Goal: Transaction & Acquisition: Purchase product/service

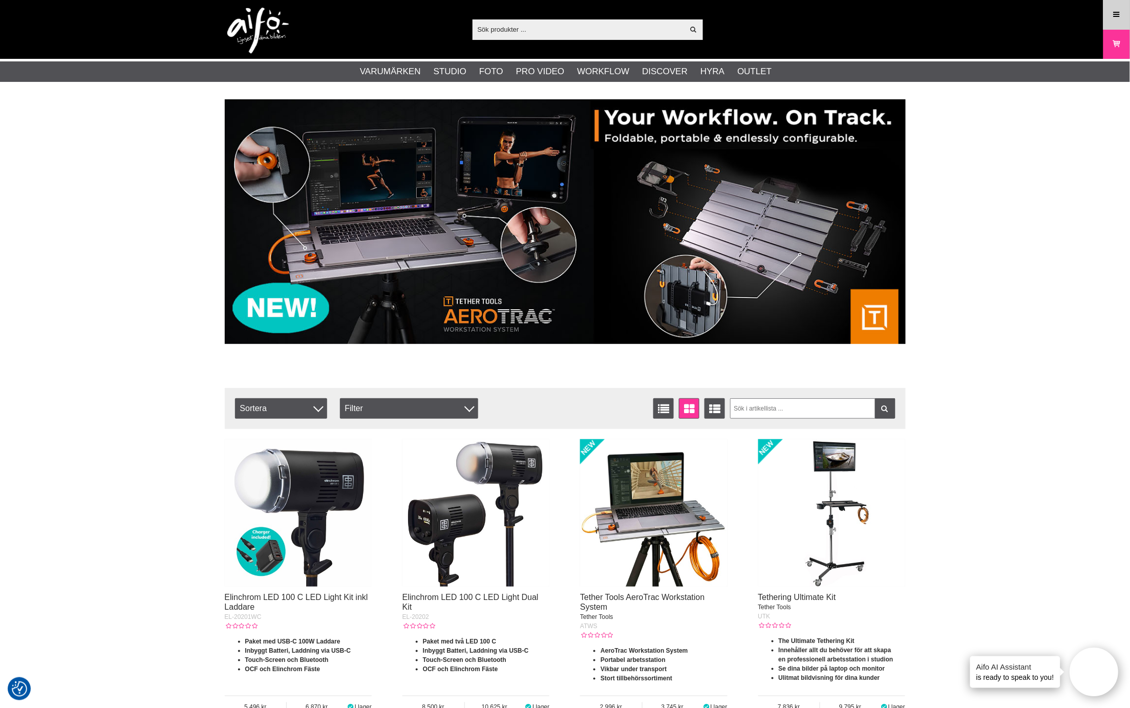
click at [1113, 16] on icon at bounding box center [1116, 14] width 9 height 11
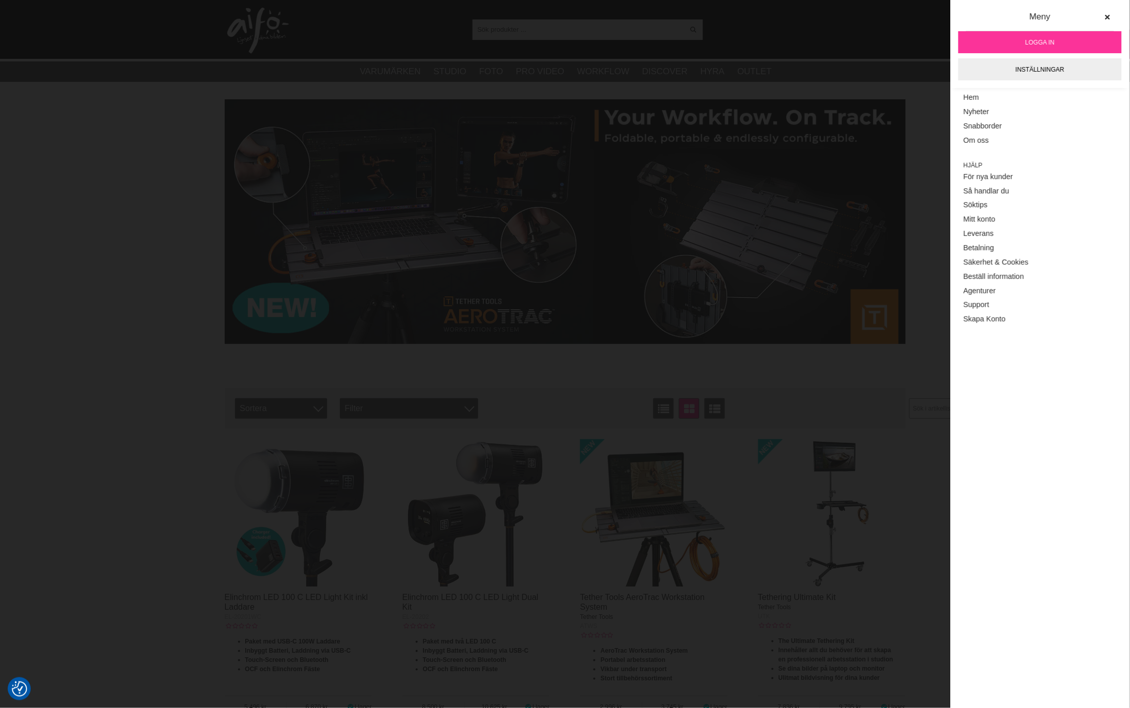
click at [1027, 40] on span "Logga in" at bounding box center [1040, 42] width 29 height 9
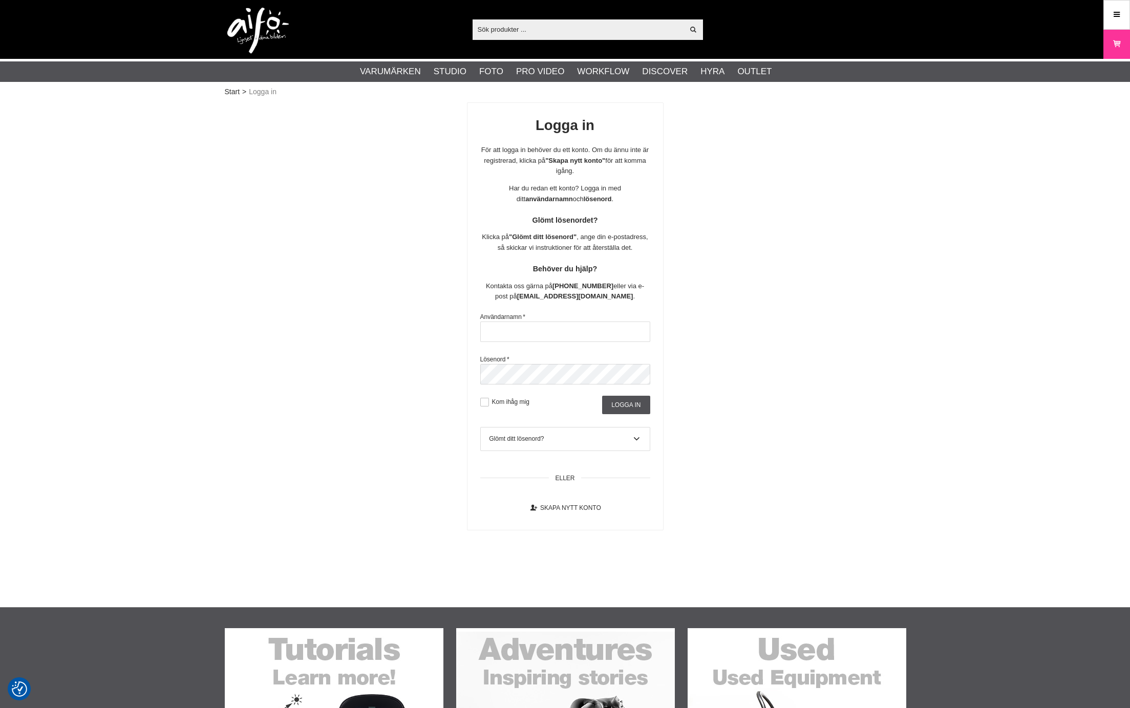
checkbox input "true"
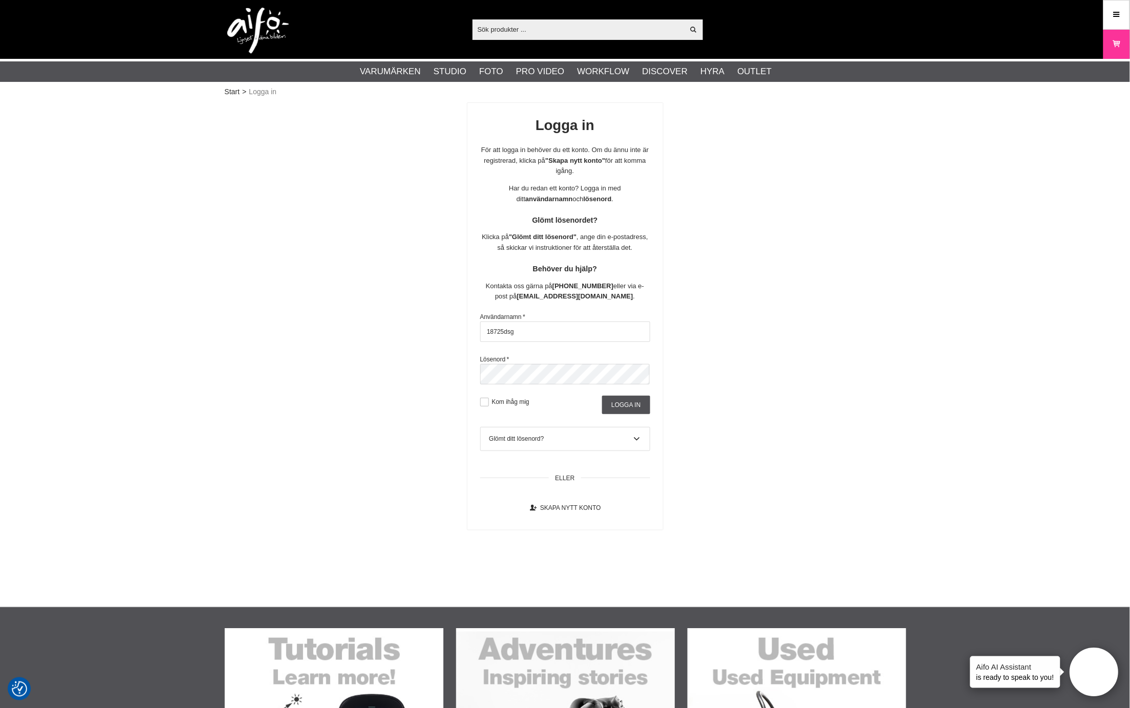
drag, startPoint x: 529, startPoint y: 332, endPoint x: 453, endPoint y: 331, distance: 76.3
click at [453, 331] on div "Logga in För att logga in behöver du ett konto. Om du ännu inte är registrerad,…" at bounding box center [565, 316] width 681 height 428
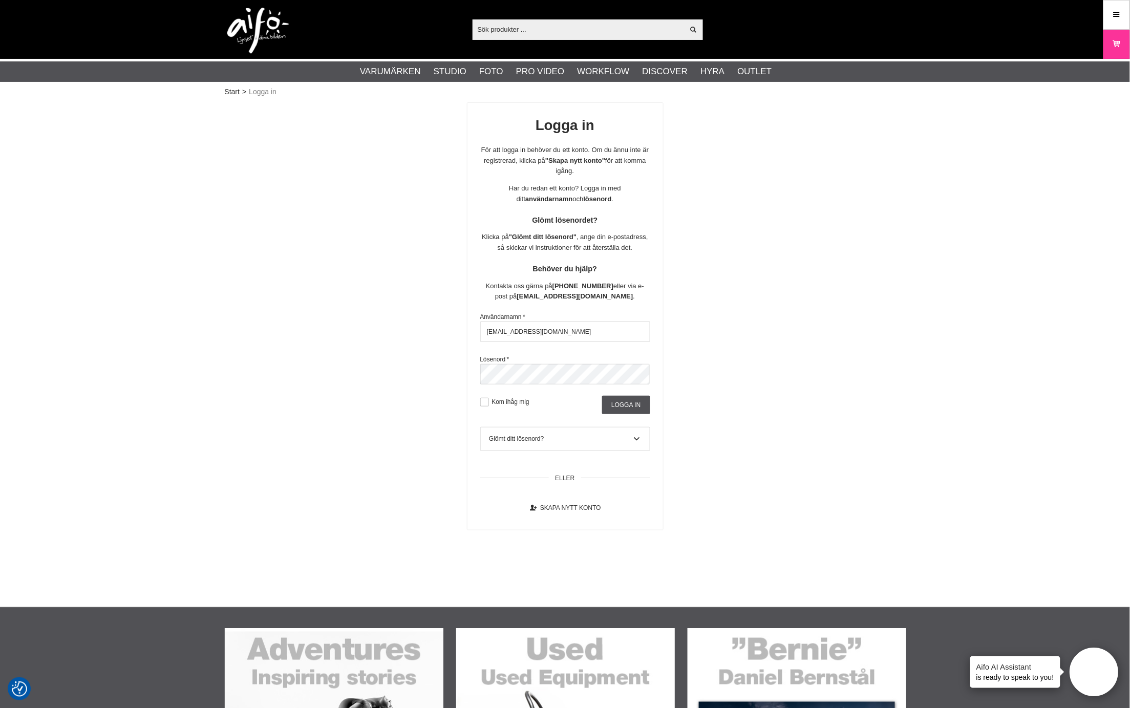
type input "aifo@mainz.de"
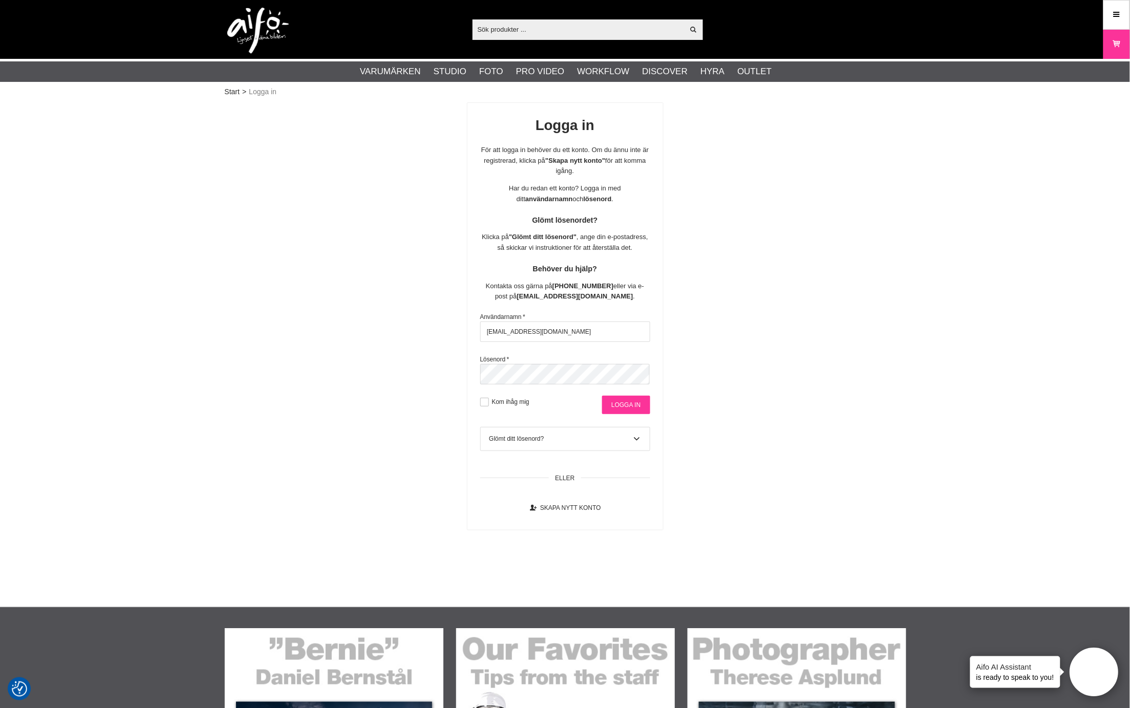
click at [622, 406] on input "Logga in" at bounding box center [626, 405] width 48 height 18
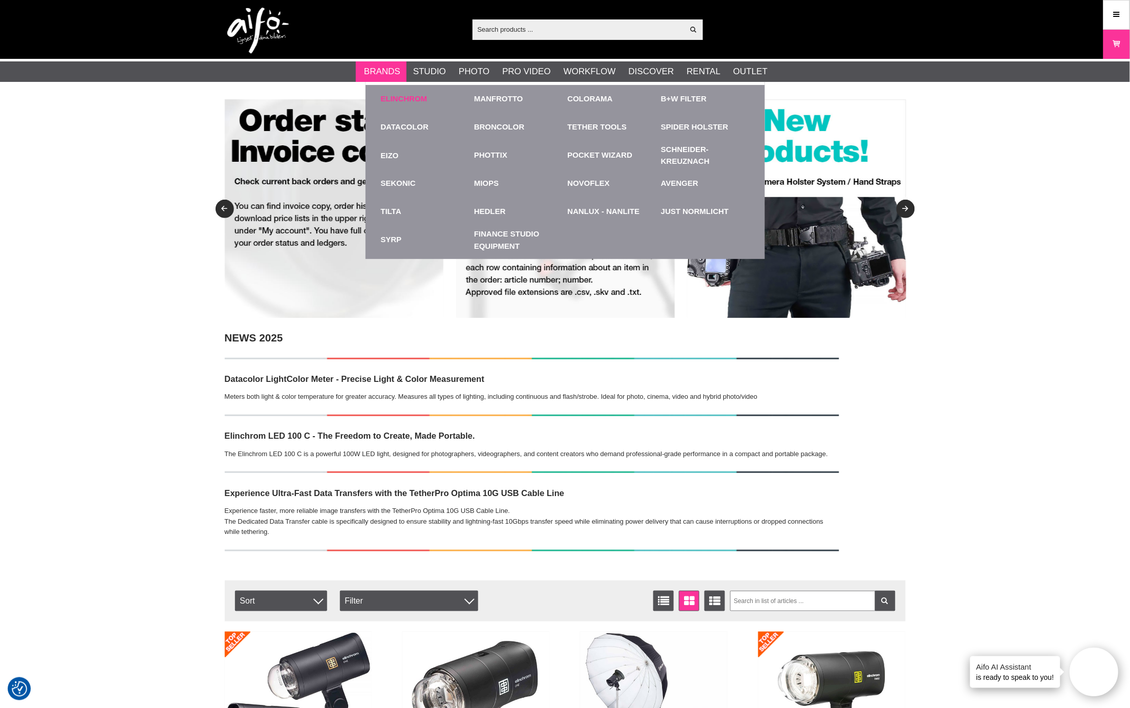
click at [391, 104] on link "Elinchrom" at bounding box center [404, 99] width 47 height 12
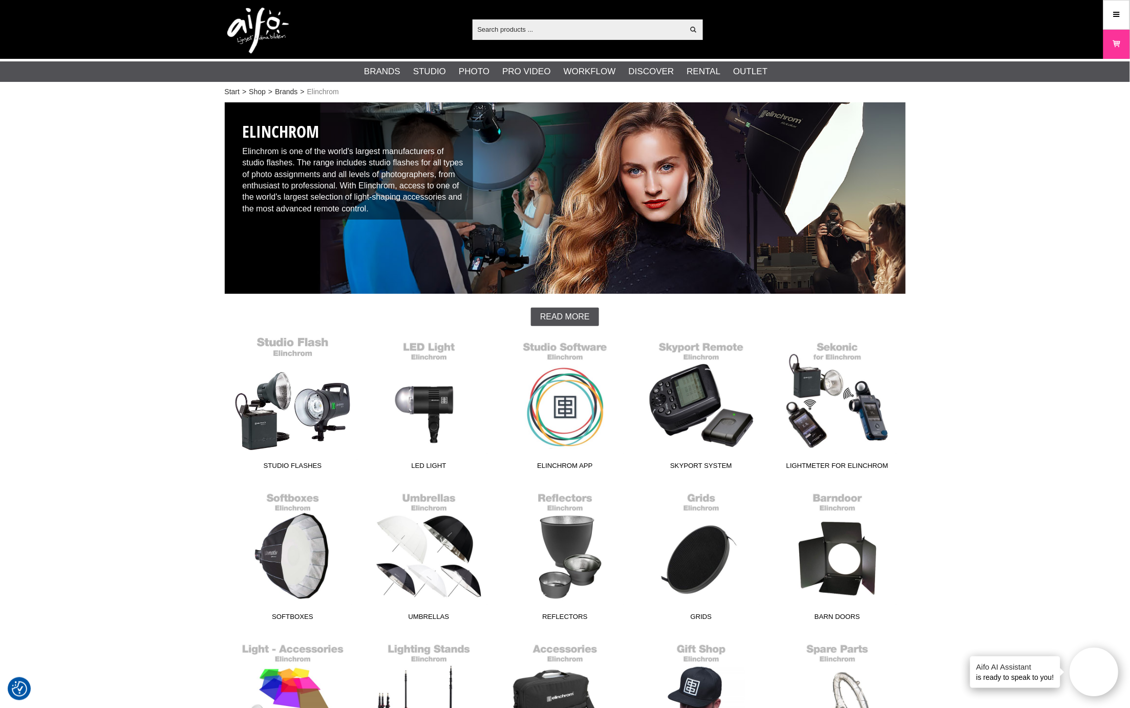
click at [303, 413] on link "Studio Flashes" at bounding box center [293, 405] width 136 height 138
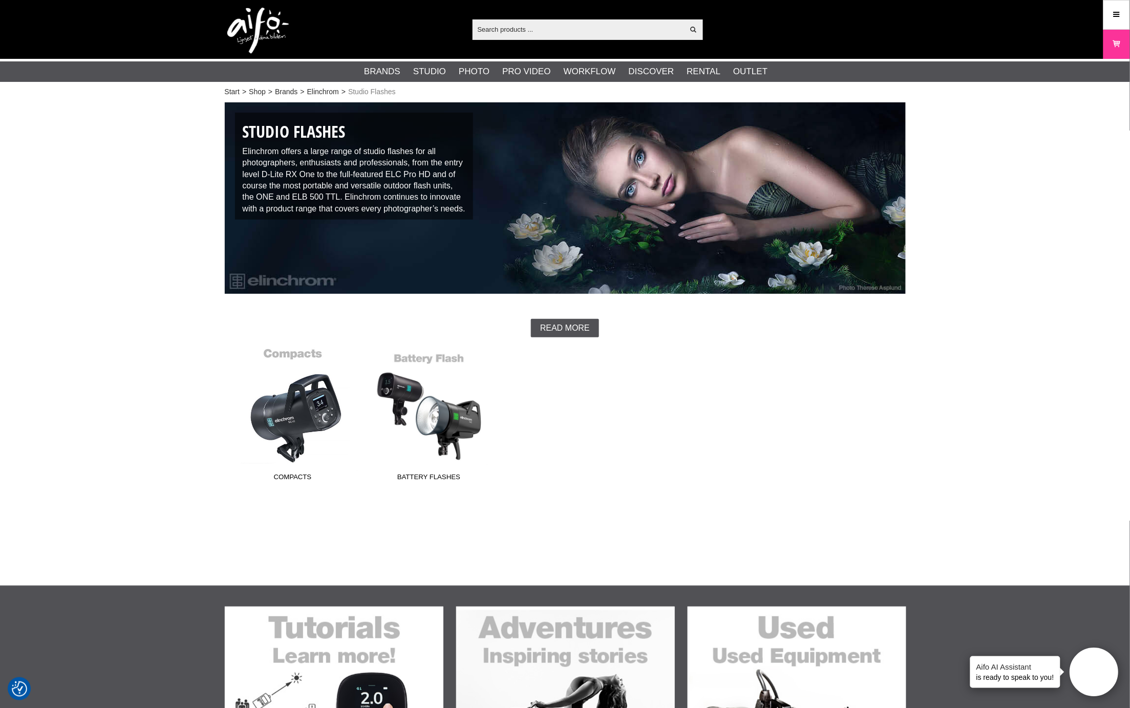
click at [300, 412] on link "Compacts" at bounding box center [293, 417] width 136 height 138
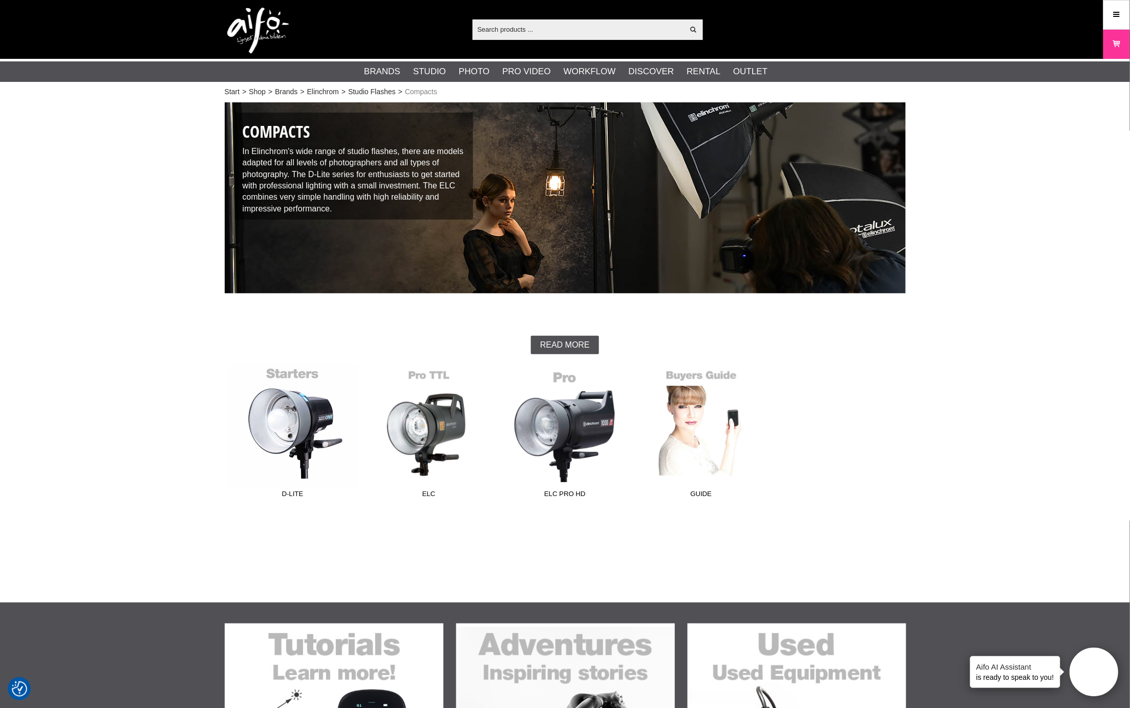
click at [292, 429] on link "D-Lite" at bounding box center [293, 434] width 136 height 138
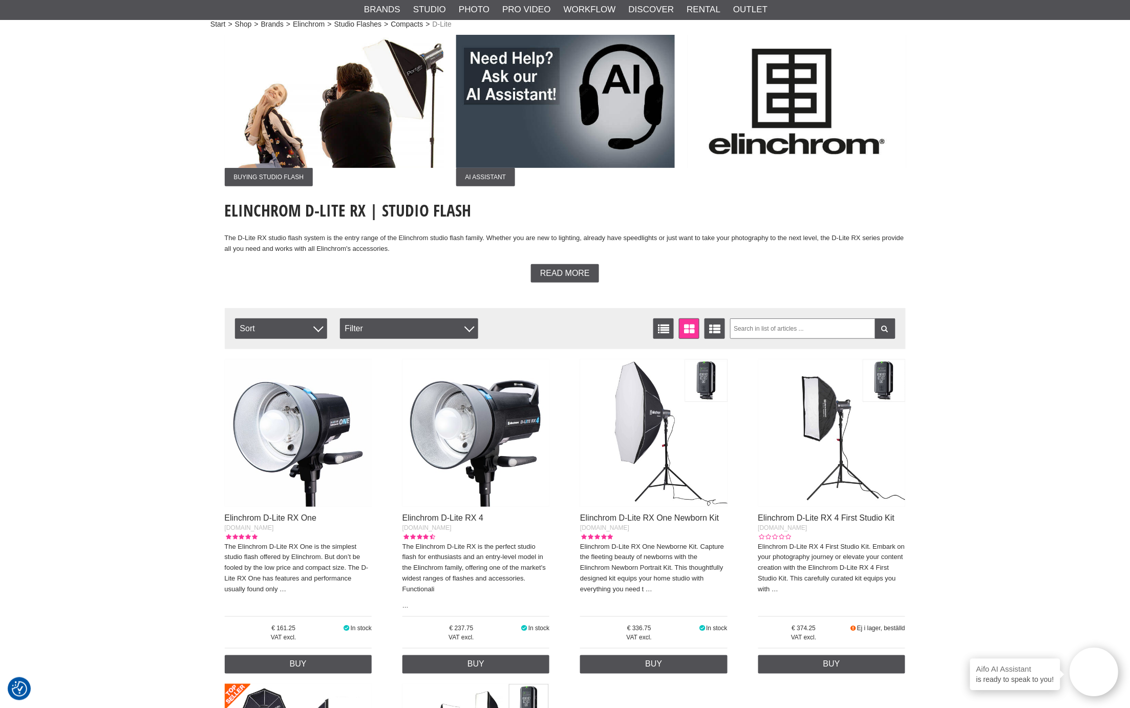
scroll to position [227, 0]
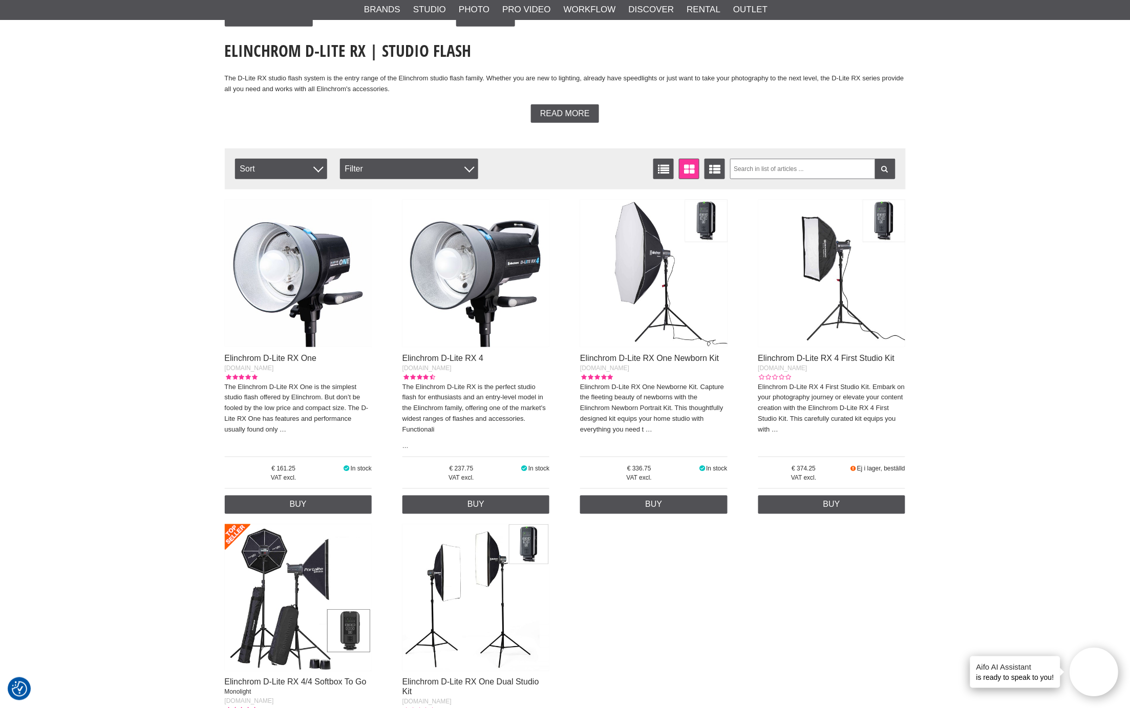
click at [287, 262] on img at bounding box center [298, 273] width 147 height 147
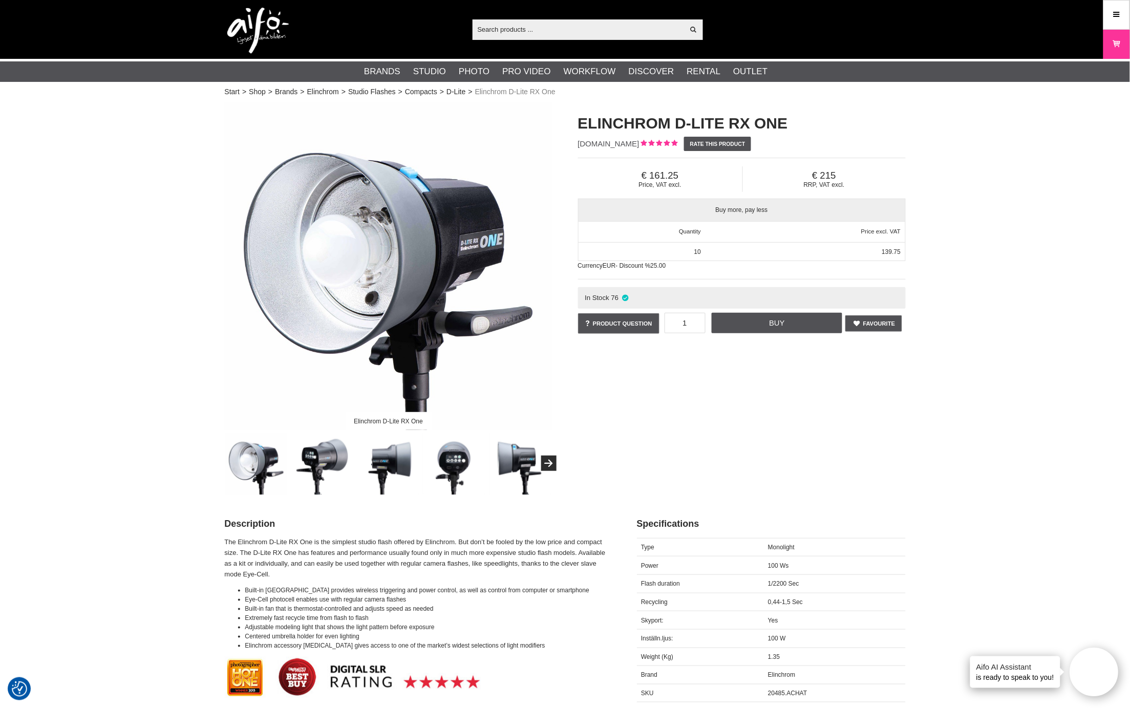
drag, startPoint x: 899, startPoint y: 248, endPoint x: 684, endPoint y: 245, distance: 215.1
click at [684, 245] on div "10 139.75 139.75" at bounding box center [742, 252] width 327 height 18
